Goal: Go to known website: Access a specific website the user already knows

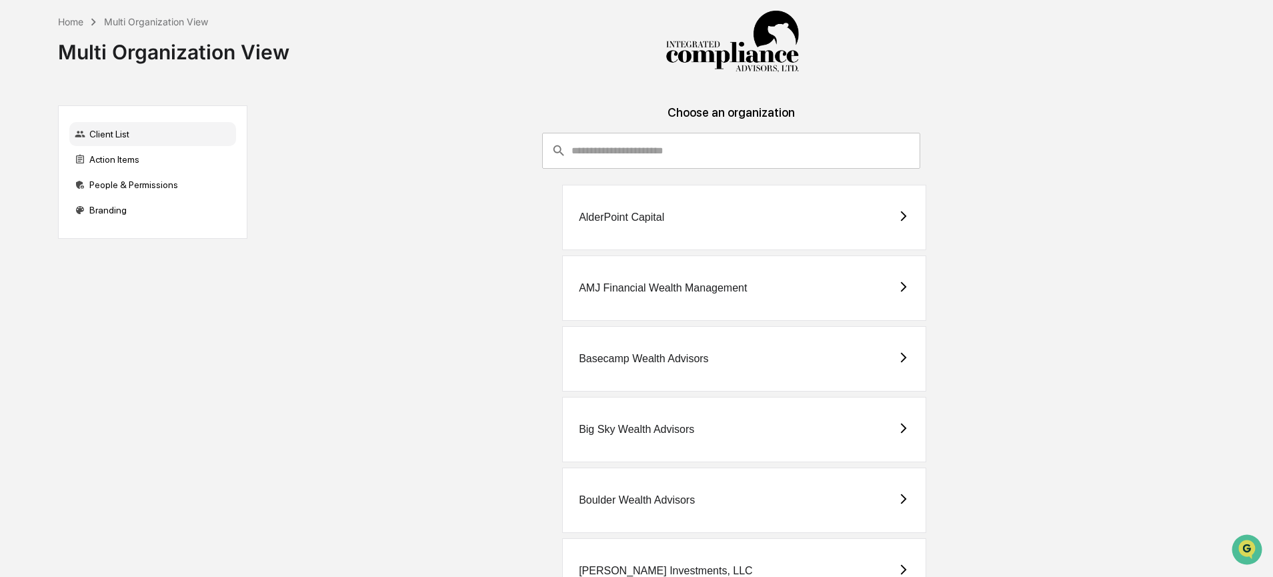
click at [597, 151] on input "consultant-dashboard__filter-organizations-search-bar" at bounding box center [745, 151] width 349 height 36
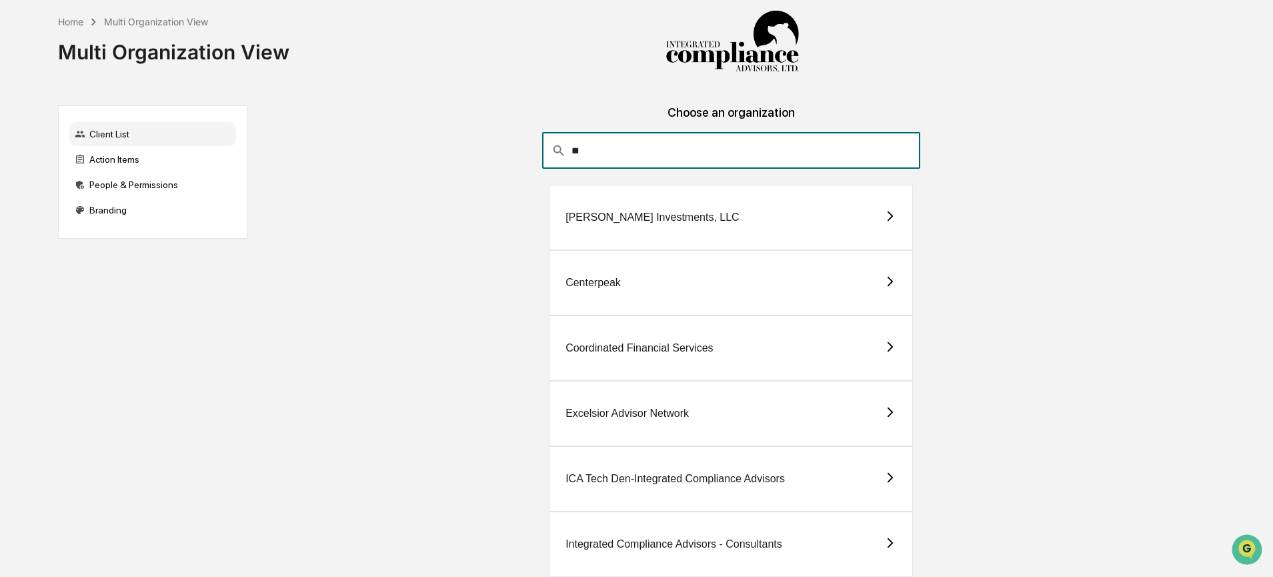
type input "**"
click at [622, 295] on div "Centerpeak" at bounding box center [731, 282] width 364 height 65
